Goal: Navigation & Orientation: Find specific page/section

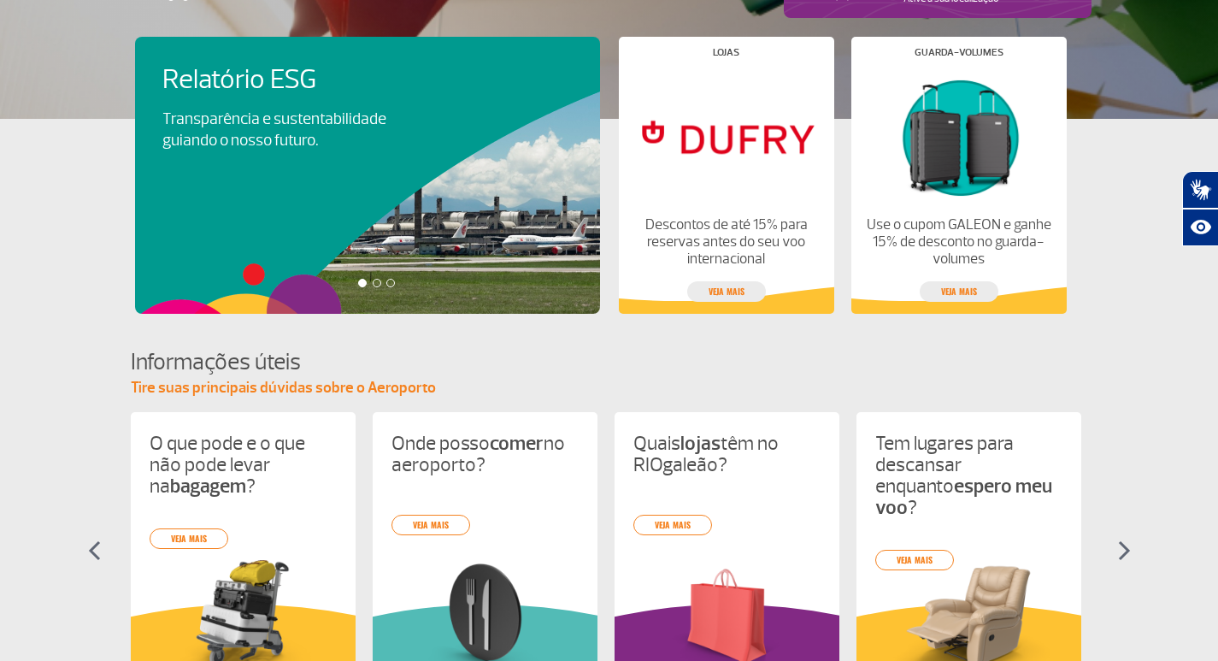
scroll to position [513, 0]
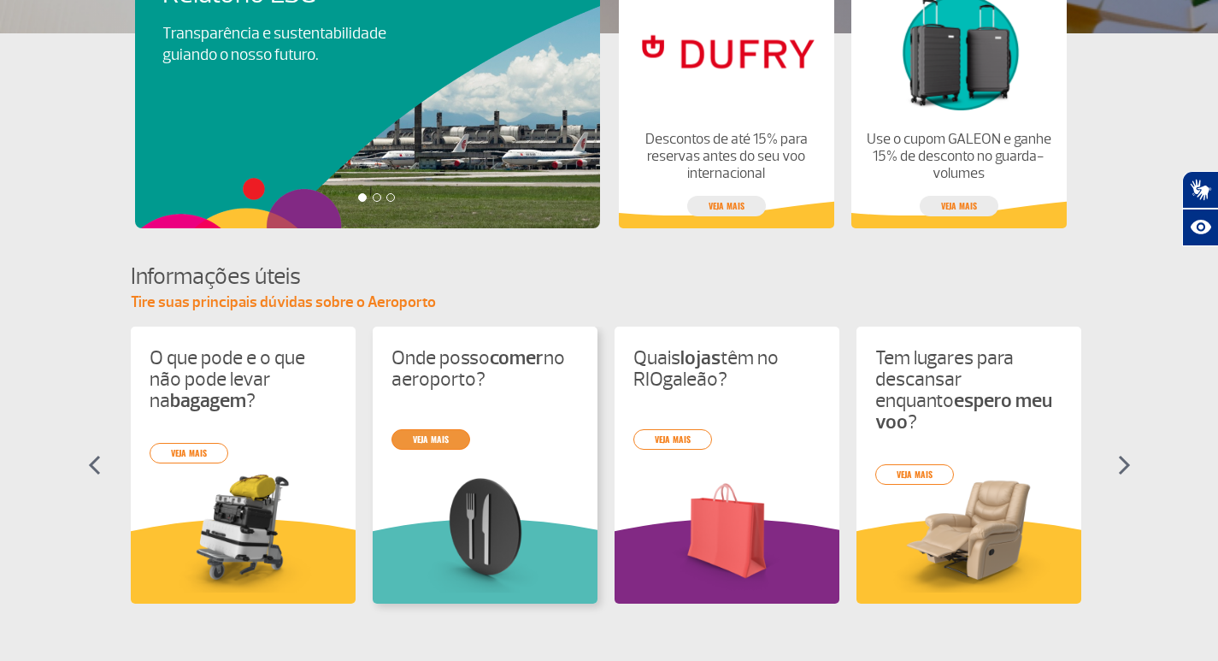
click at [424, 445] on link "veja mais" at bounding box center [431, 439] width 79 height 21
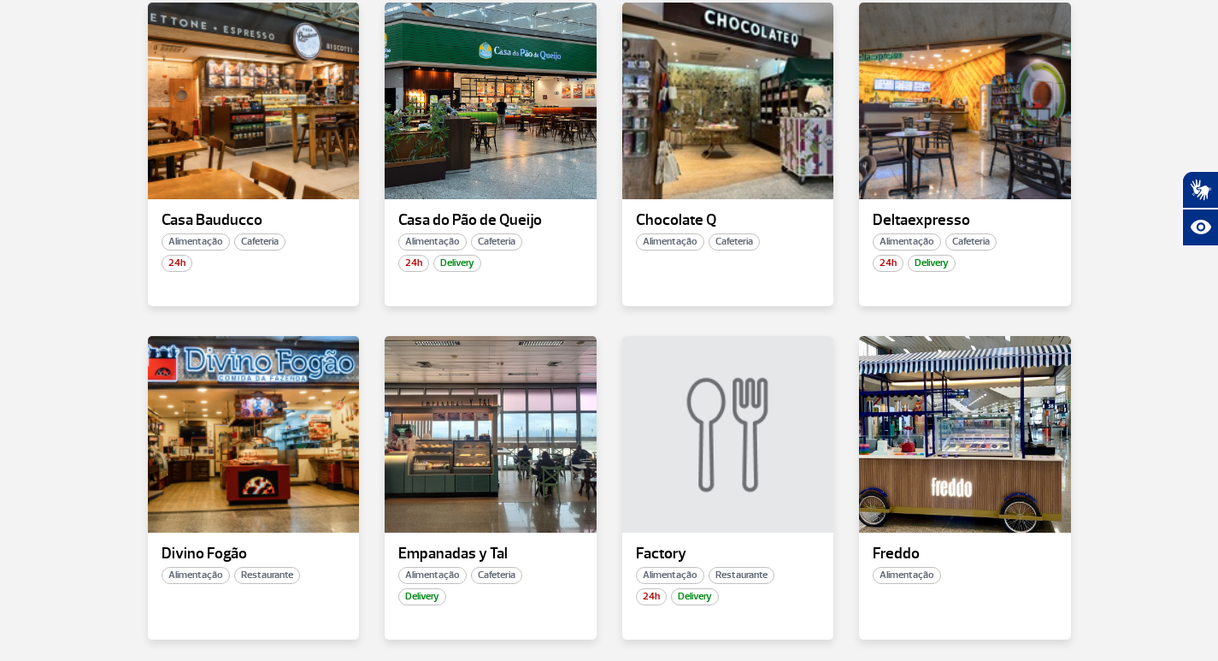
scroll to position [1197, 0]
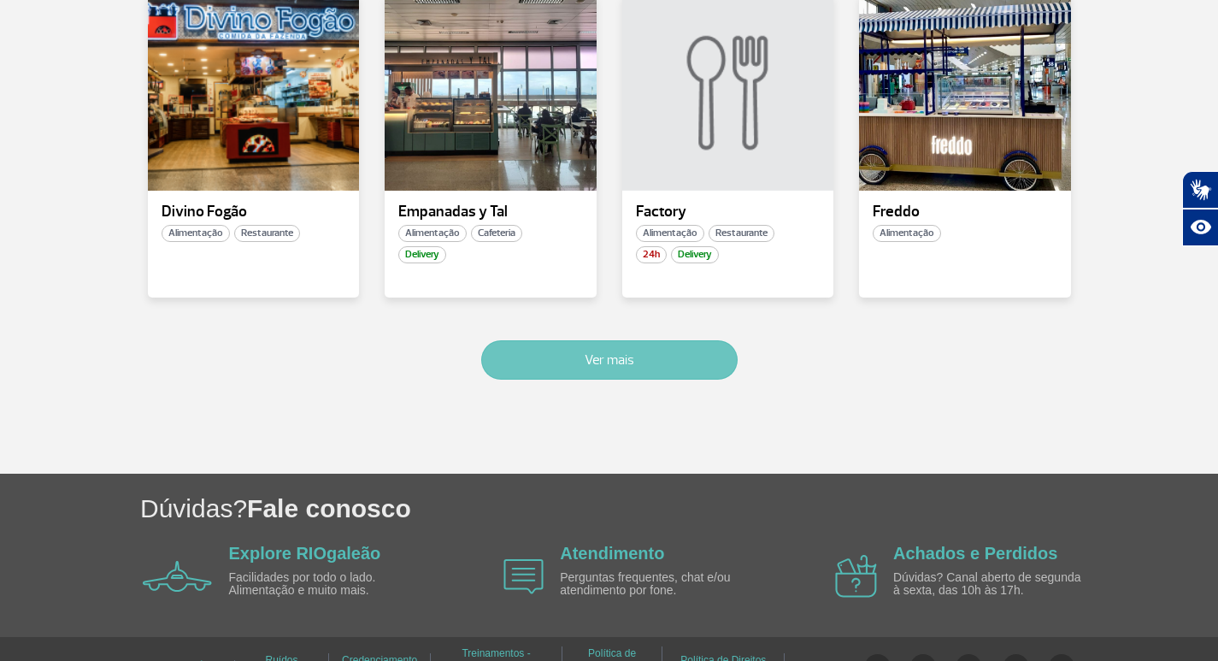
click at [697, 350] on button "Ver mais" at bounding box center [609, 359] width 256 height 39
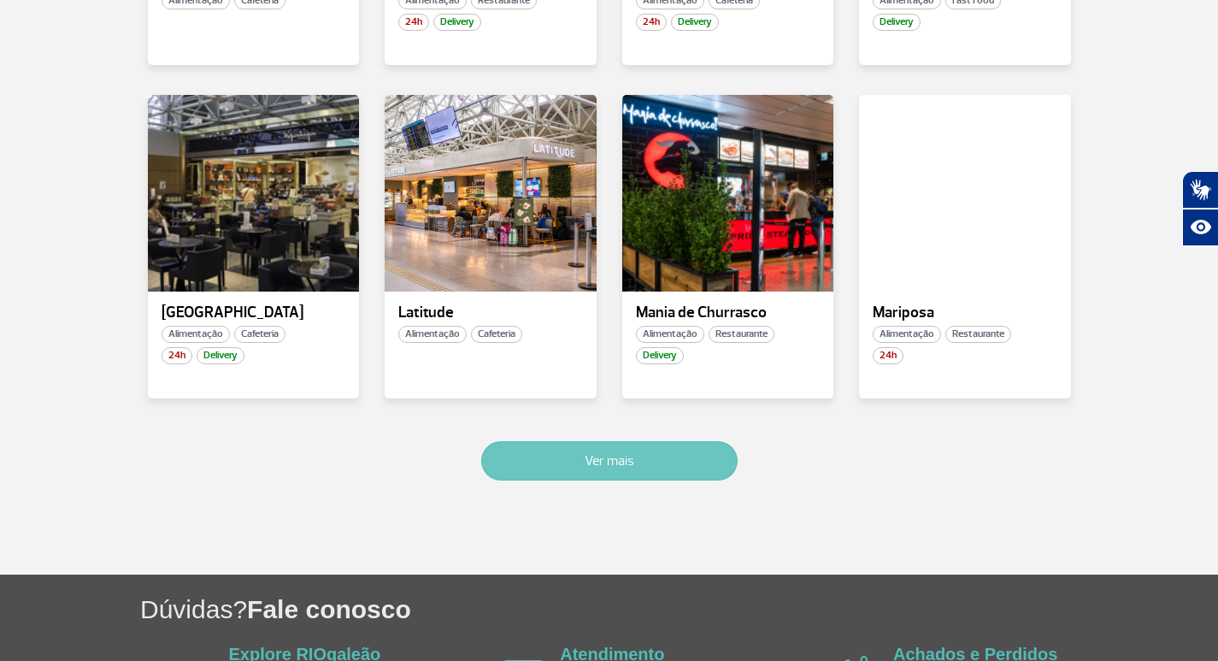
scroll to position [2133, 0]
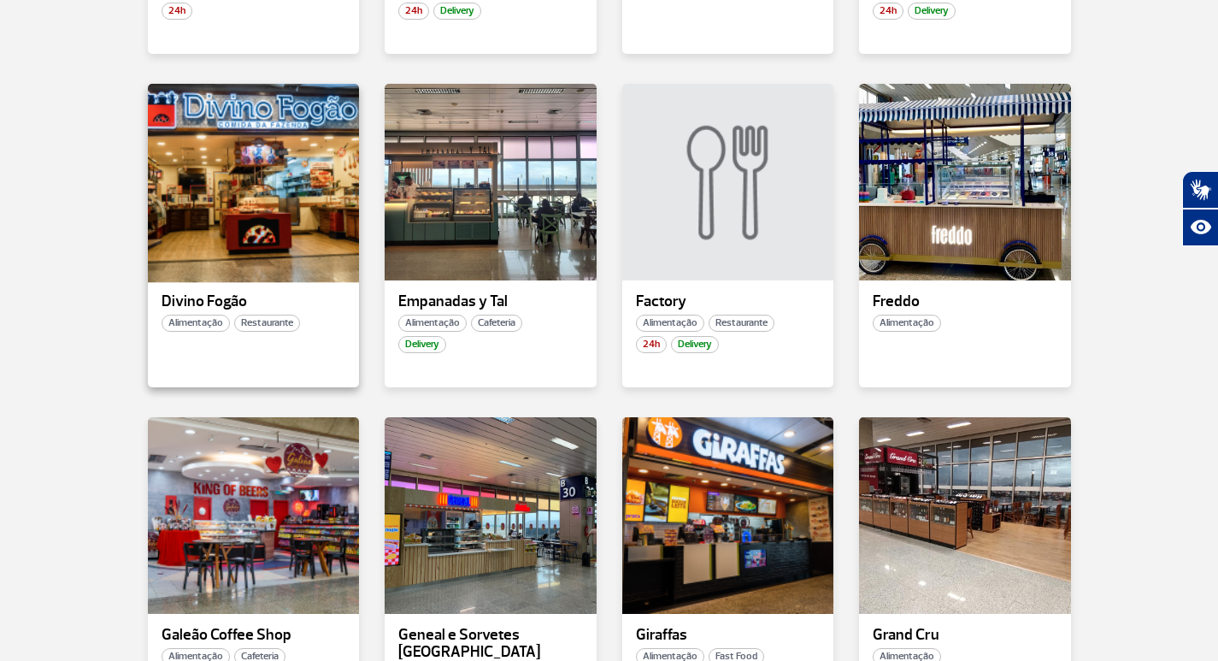
click at [221, 165] on div at bounding box center [252, 181] width 215 height 201
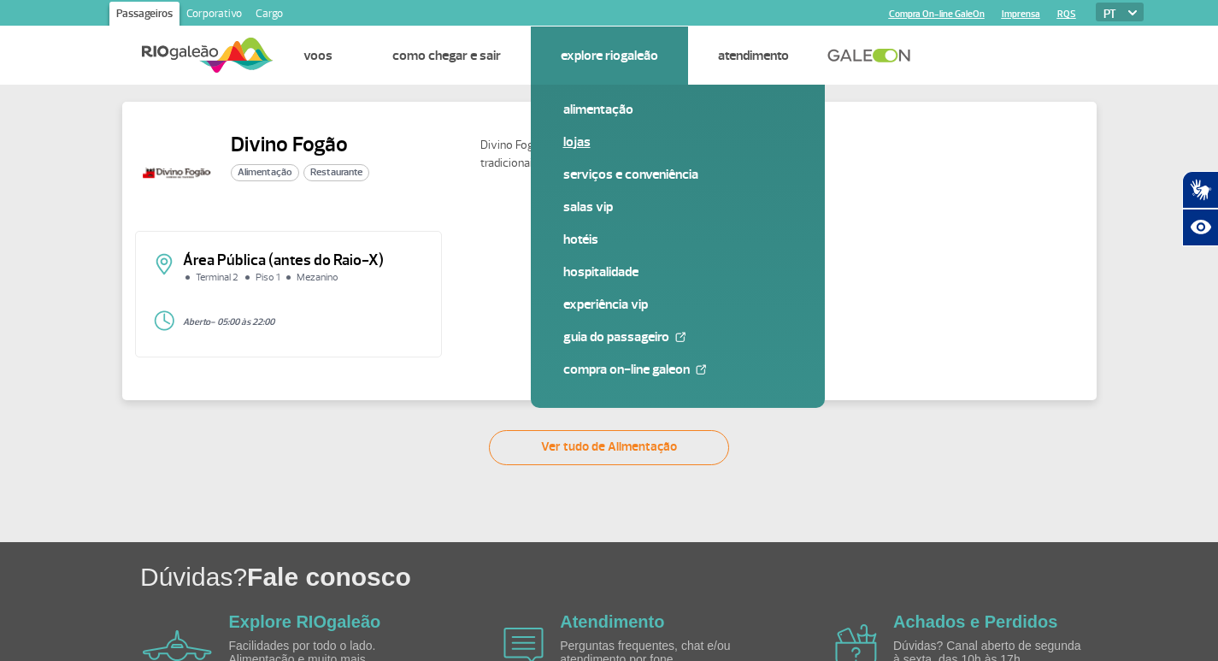
click at [582, 136] on link "Lojas" at bounding box center [677, 142] width 229 height 19
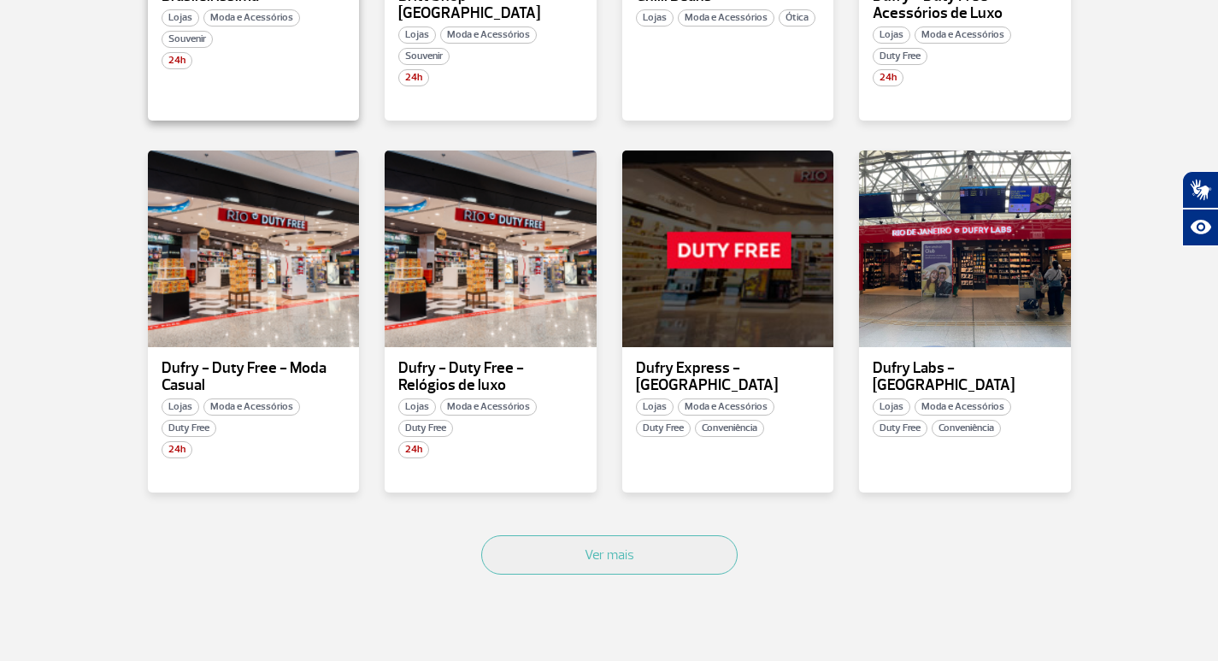
scroll to position [1174, 0]
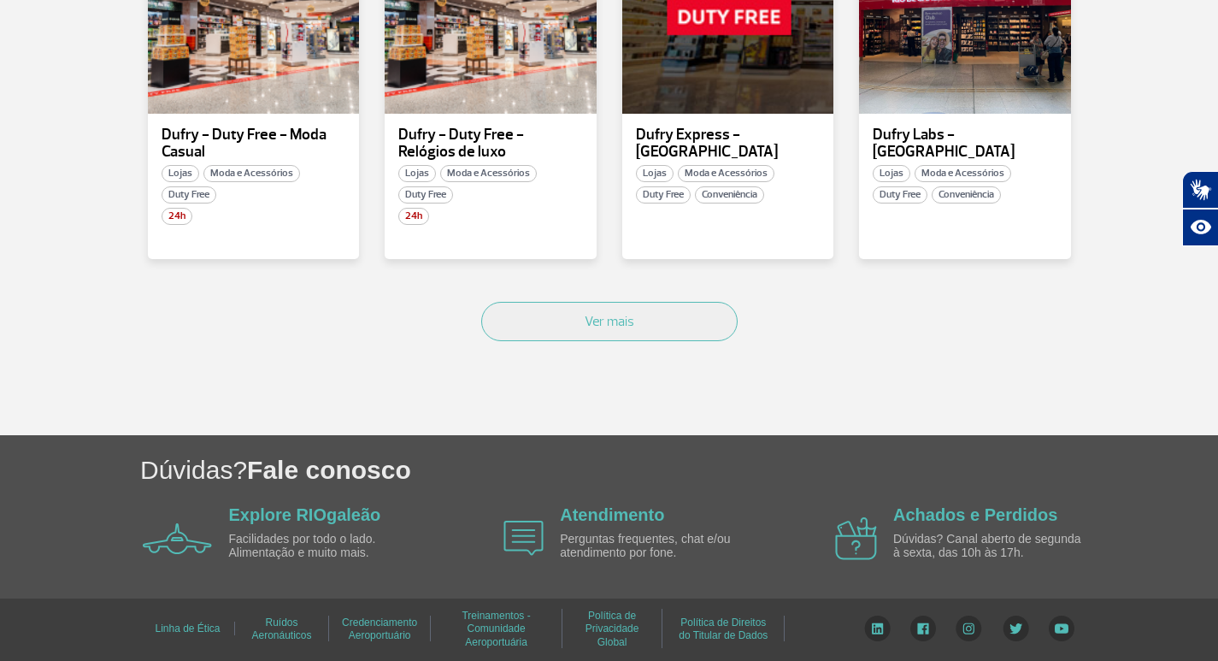
click at [601, 301] on div "Ver mais" at bounding box center [609, 340] width 949 height 103
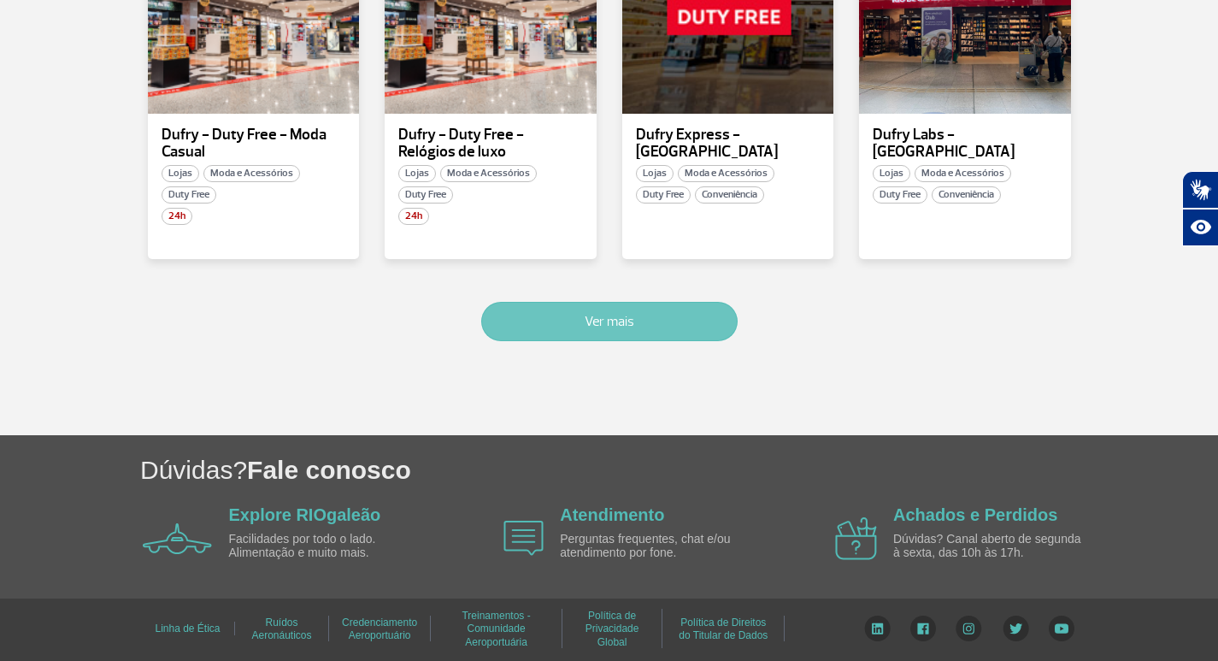
click at [602, 335] on button "Ver mais" at bounding box center [609, 321] width 256 height 39
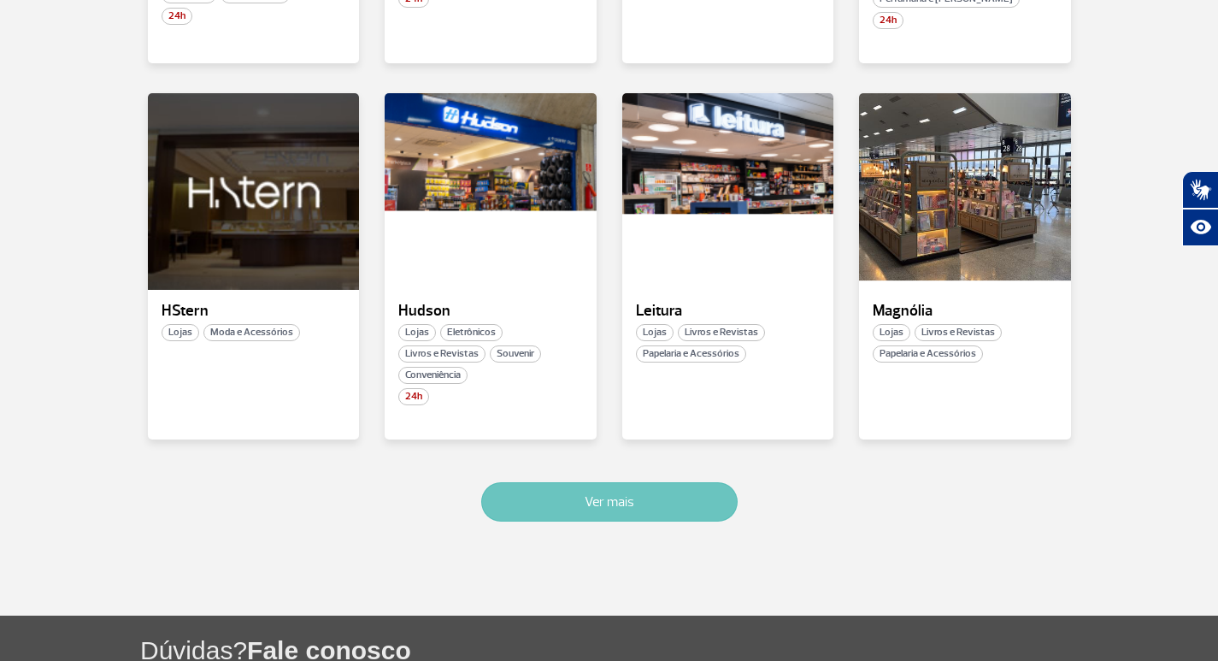
scroll to position [2084, 0]
